Goal: Transaction & Acquisition: Purchase product/service

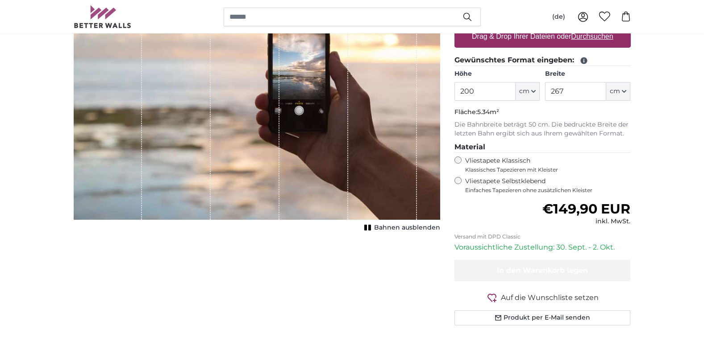
scroll to position [174, 0]
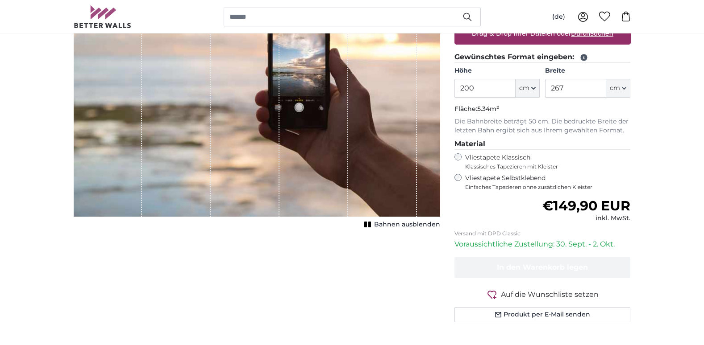
click at [476, 85] on input "200" at bounding box center [484, 88] width 61 height 19
type input "250"
click at [573, 91] on input "267" at bounding box center [575, 88] width 61 height 19
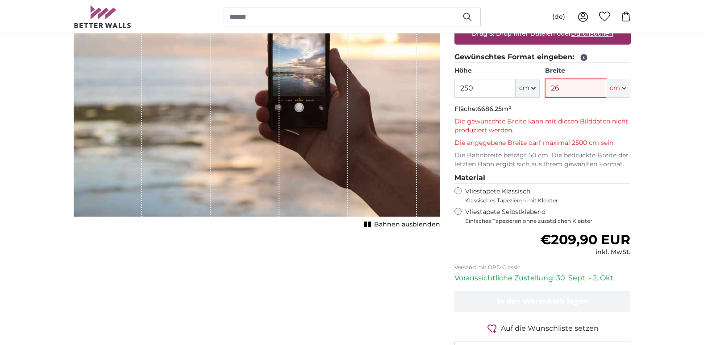
type input "2"
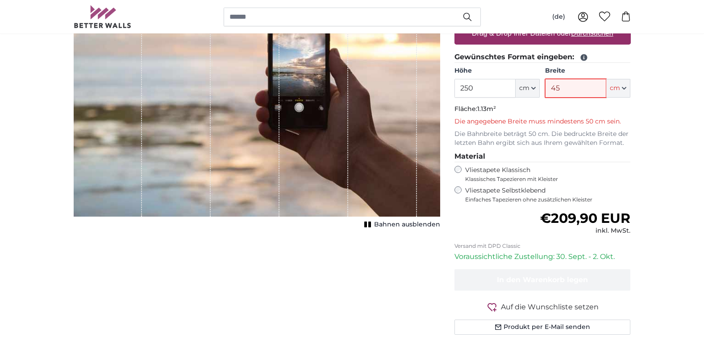
type input "450"
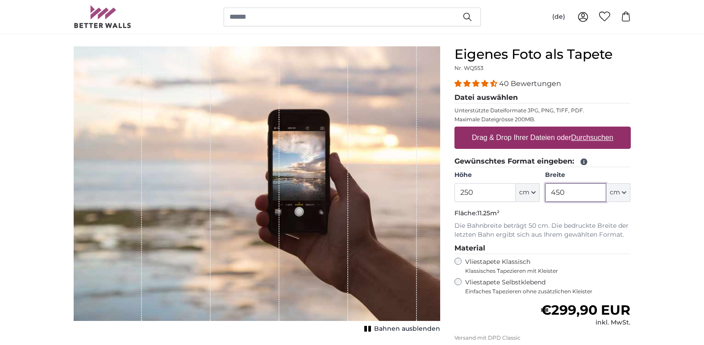
scroll to position [66, 0]
